Goal: Task Accomplishment & Management: Complete application form

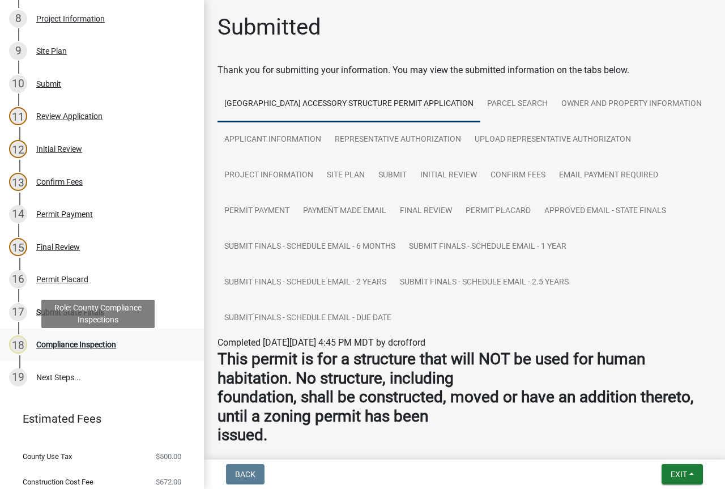
scroll to position [453, 0]
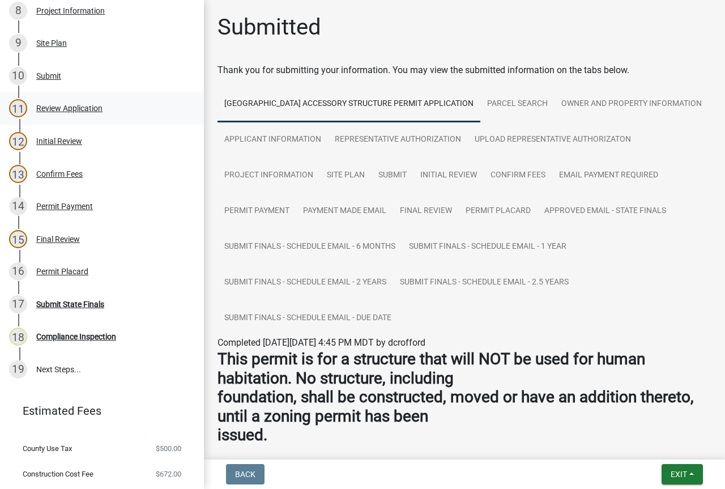
click at [64, 115] on div "11 Review Application" at bounding box center [97, 108] width 177 height 18
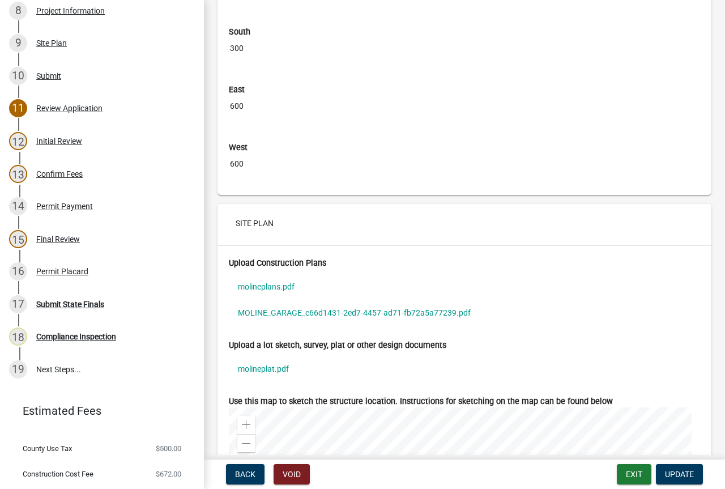
scroll to position [3906, 0]
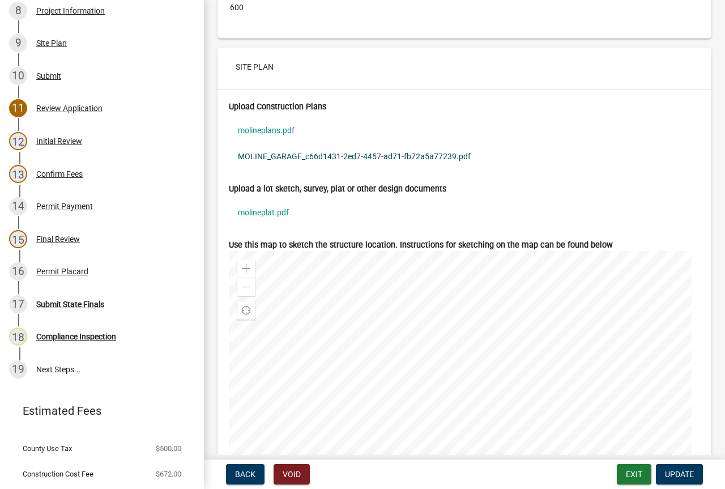
click at [290, 159] on link "MOLINE_GARAGE_c66d1431-2ed7-4457-ad71-fb72a5a77239.pdf" at bounding box center [464, 156] width 471 height 26
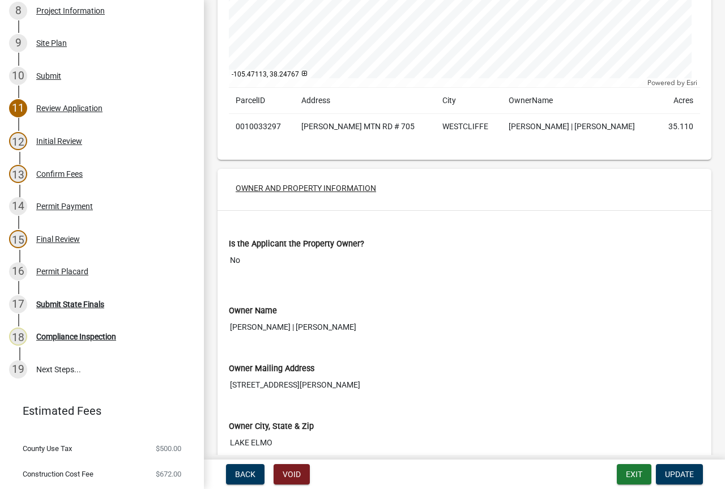
scroll to position [0, 0]
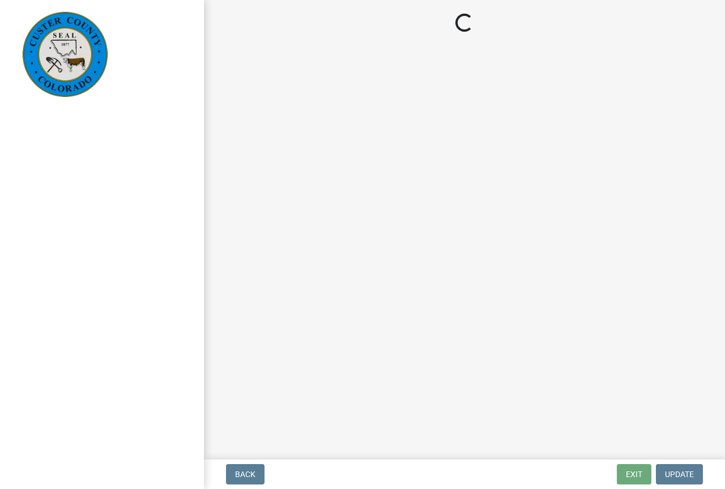
select select "cd09b013-b94f-4524-a046-a3f04ce1867e"
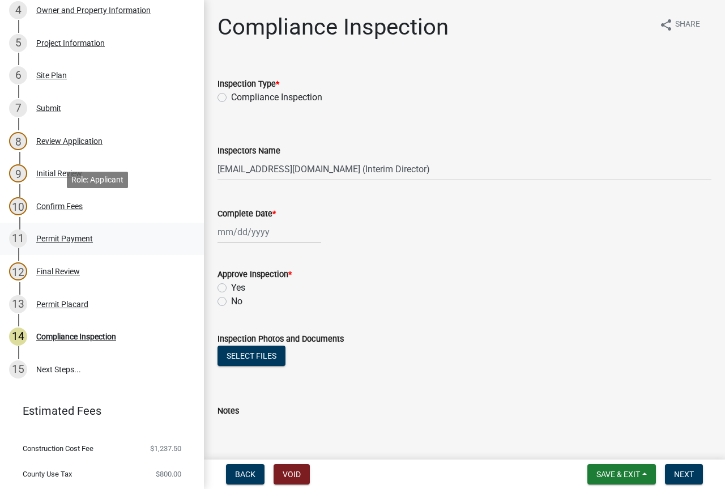
scroll to position [350, 0]
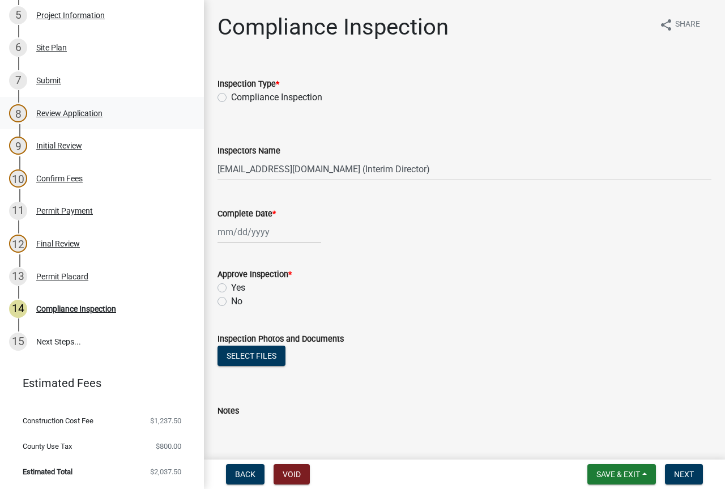
click at [77, 112] on div "Review Application" at bounding box center [69, 113] width 66 height 8
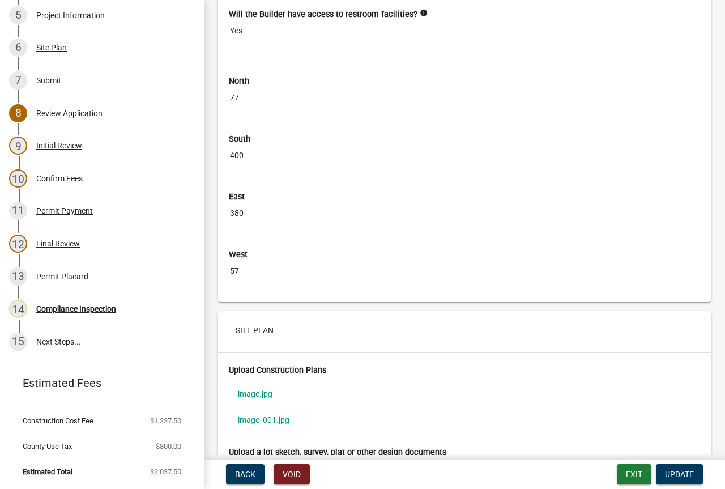
scroll to position [3227, 0]
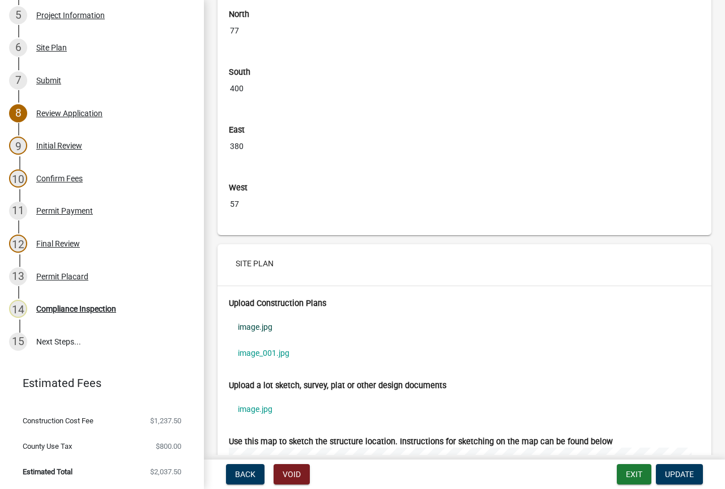
click at [258, 323] on link "image.jpg" at bounding box center [464, 327] width 471 height 26
click at [267, 352] on link "image_001.jpg" at bounding box center [464, 353] width 471 height 26
click at [266, 323] on link "image.jpg" at bounding box center [464, 327] width 471 height 26
click at [269, 349] on link "image_001.jpg" at bounding box center [464, 353] width 471 height 26
click at [262, 329] on link "image.jpg" at bounding box center [464, 327] width 471 height 26
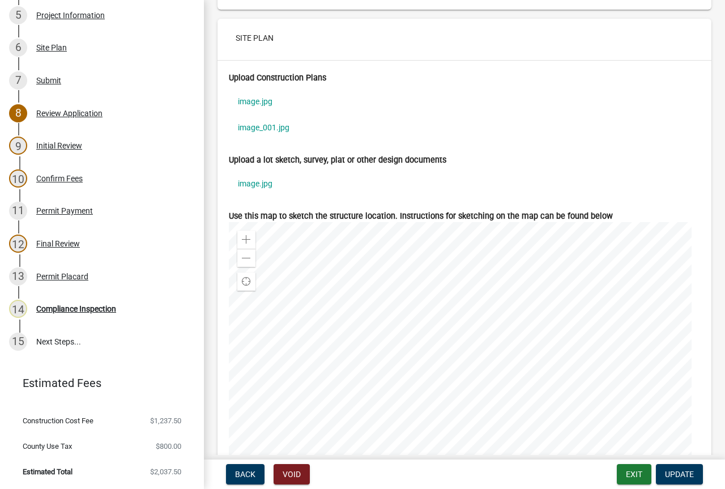
scroll to position [3453, 0]
click at [260, 182] on link "image.jpg" at bounding box center [464, 182] width 471 height 26
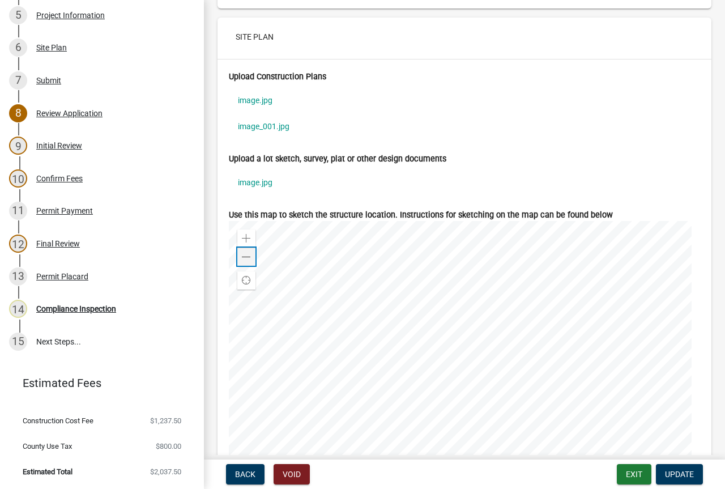
click at [241, 256] on div "Zoom out" at bounding box center [246, 256] width 18 height 18
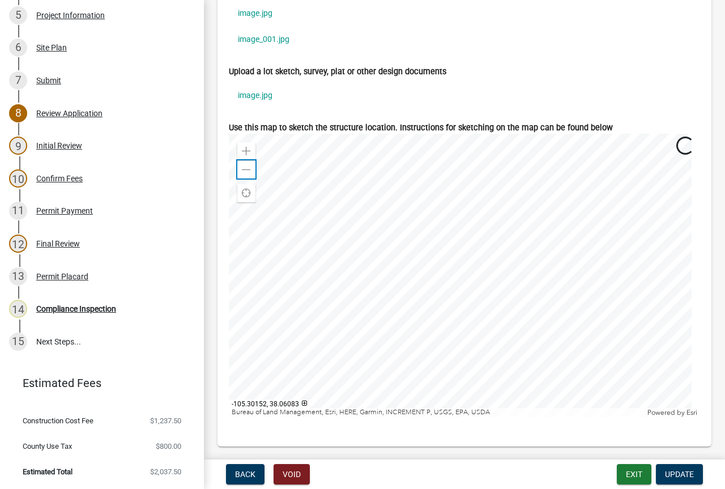
scroll to position [3566, 0]
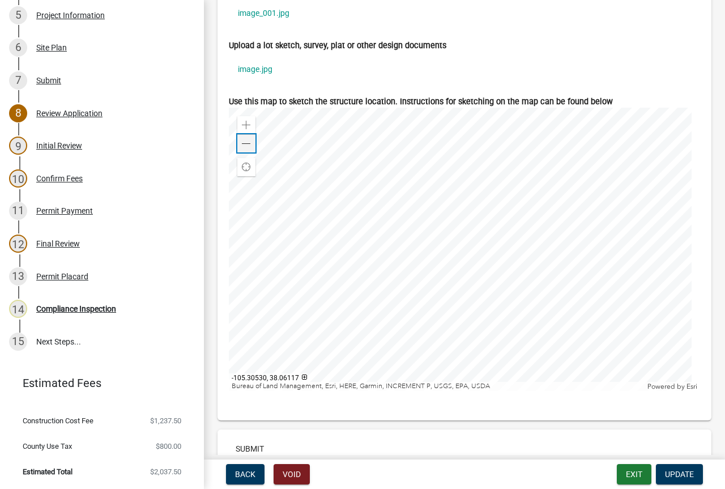
click at [248, 142] on span at bounding box center [246, 143] width 9 height 9
click at [251, 143] on div "Zoom out" at bounding box center [246, 143] width 18 height 18
click at [248, 125] on span at bounding box center [246, 125] width 9 height 9
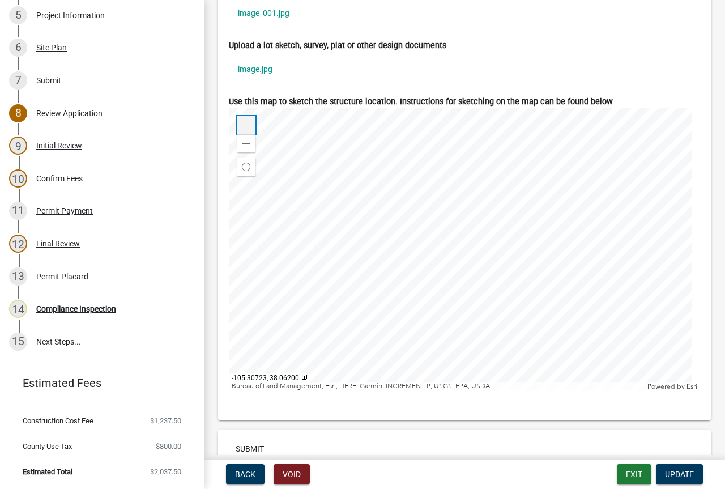
click at [248, 125] on span at bounding box center [246, 125] width 9 height 9
click at [247, 125] on span at bounding box center [246, 125] width 9 height 9
click at [246, 139] on span at bounding box center [246, 143] width 9 height 9
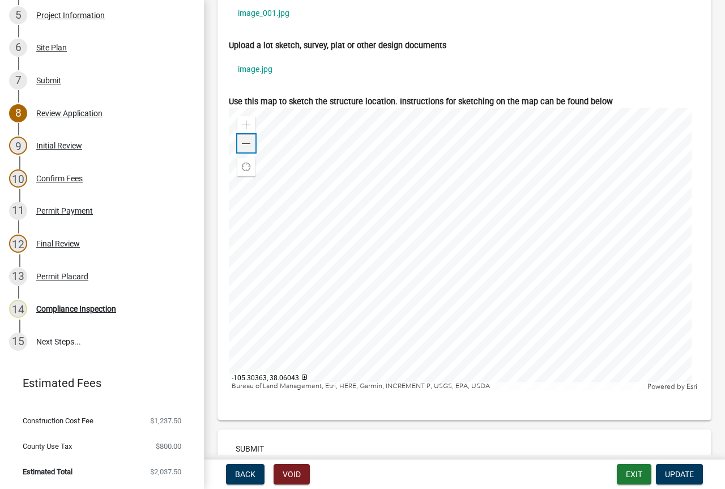
click at [246, 139] on span at bounding box center [246, 143] width 9 height 9
click at [248, 143] on span at bounding box center [246, 143] width 9 height 9
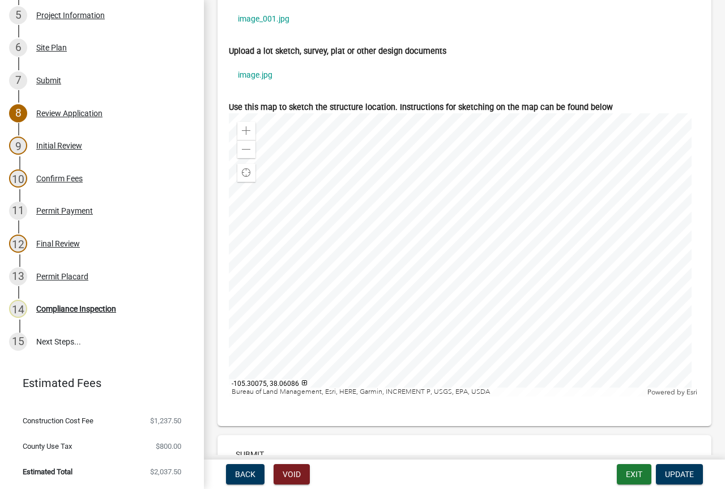
scroll to position [3561, 0]
